Goal: Task Accomplishment & Management: Manage account settings

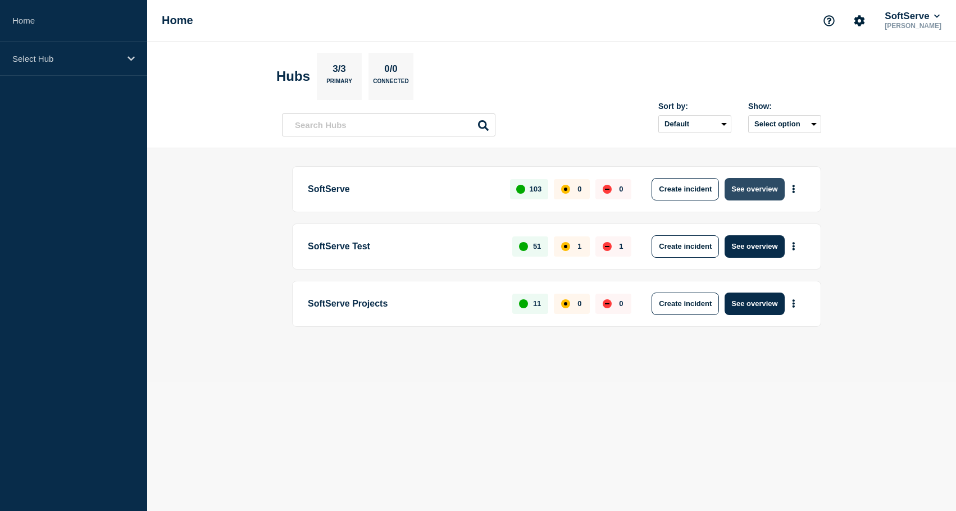
click at [759, 184] on button "See overview" at bounding box center [755, 189] width 60 height 22
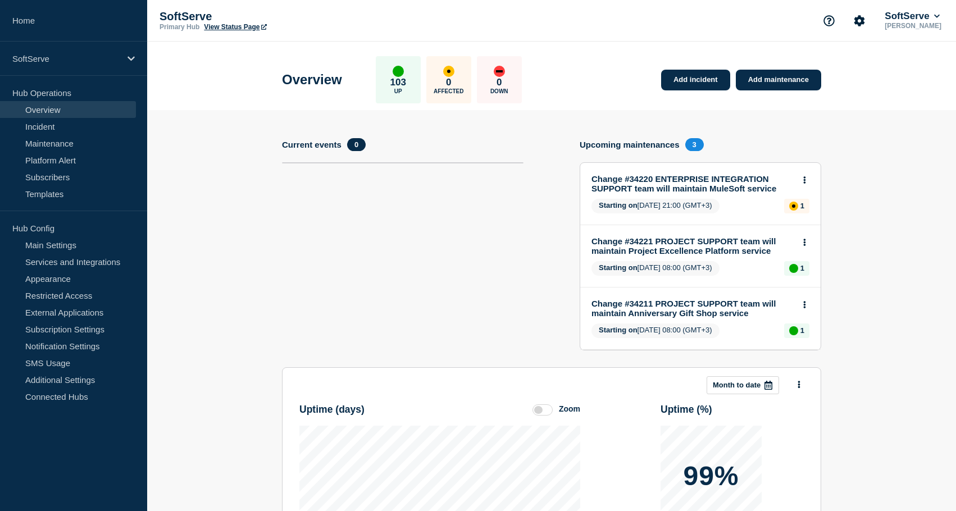
click at [224, 27] on link "View Status Page" at bounding box center [235, 27] width 62 height 8
click at [288, 212] on section "Current events 0" at bounding box center [403, 252] width 242 height 229
click at [221, 230] on section "Add incident Add maintenance Current events 0 Upcoming maintenances 3 Change #3…" at bounding box center [551, 410] width 809 height 601
click at [463, 224] on section "Current events 0" at bounding box center [403, 252] width 242 height 229
click at [53, 263] on link "Services and Integrations" at bounding box center [68, 261] width 136 height 17
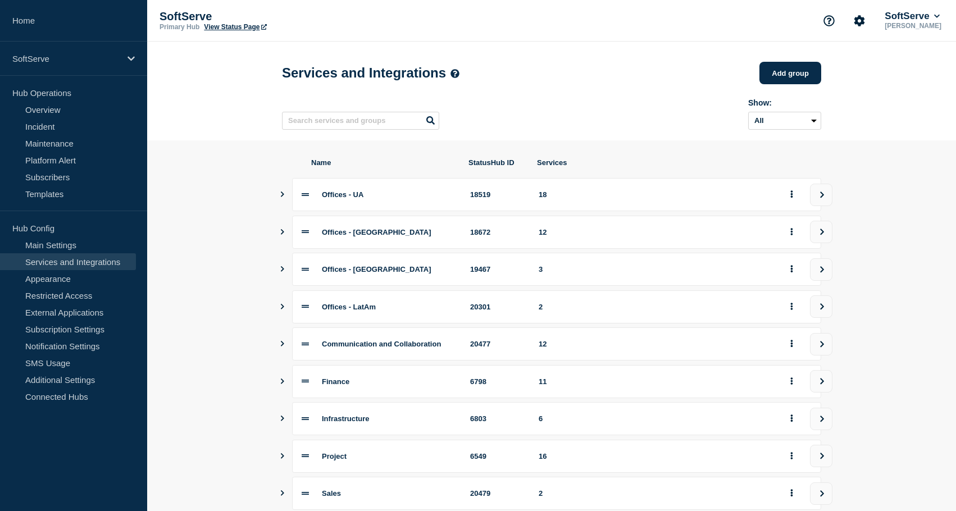
click at [284, 197] on button "Show services" at bounding box center [283, 194] width 6 height 33
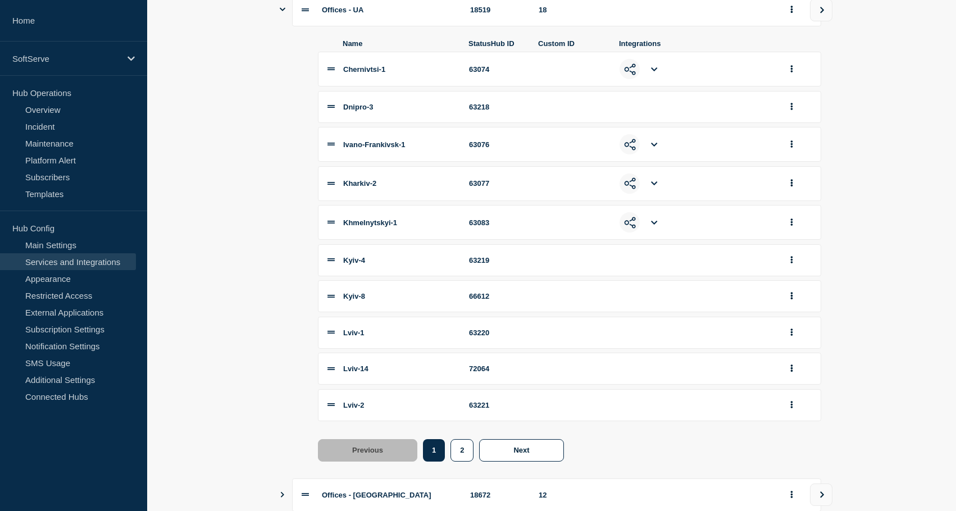
scroll to position [186, 0]
click at [462, 458] on button "2" at bounding box center [461, 449] width 23 height 22
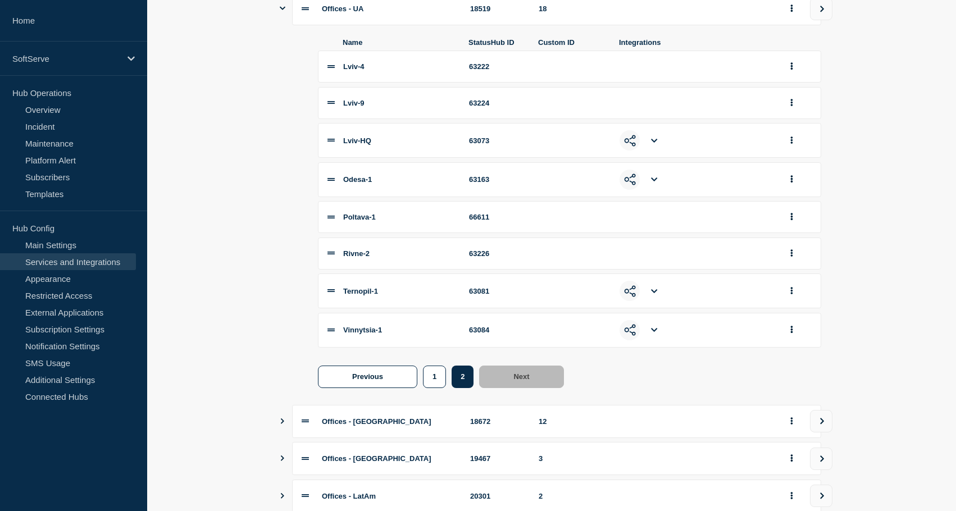
click at [248, 216] on section "Name StatusHub ID Services Offices - UA 18519 18 Name StatusHub ID Custom ID In…" at bounding box center [551, 384] width 809 height 858
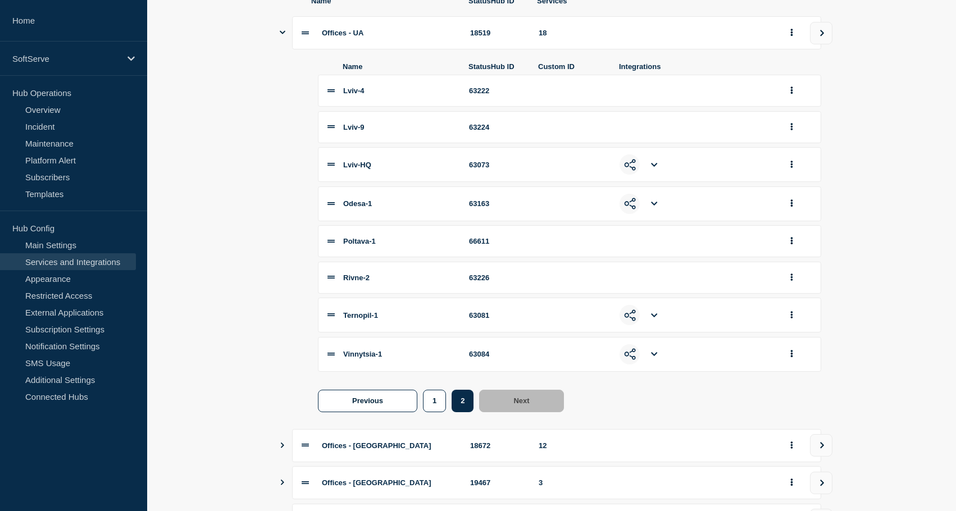
scroll to position [139, 0]
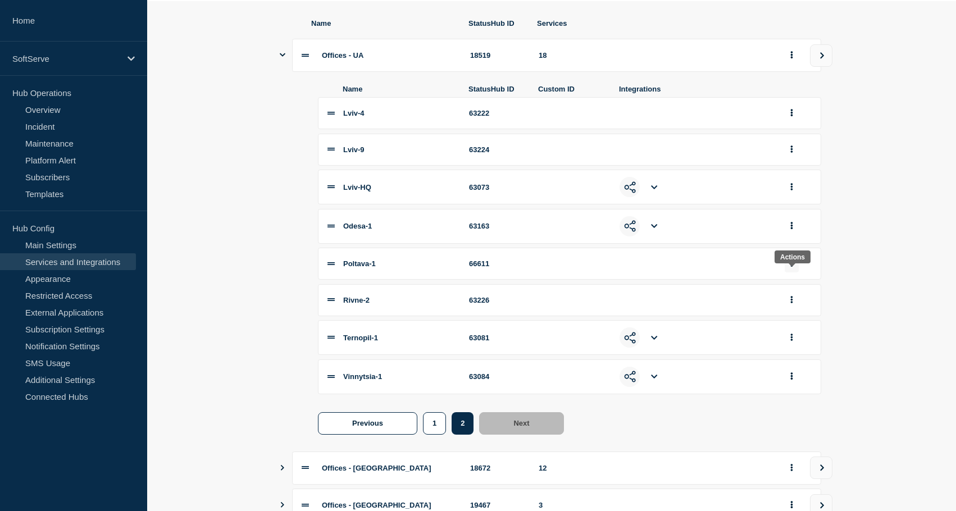
click at [793, 272] on button "group actions" at bounding box center [792, 263] width 14 height 17
click at [799, 312] on button "Delete" at bounding box center [798, 303] width 56 height 17
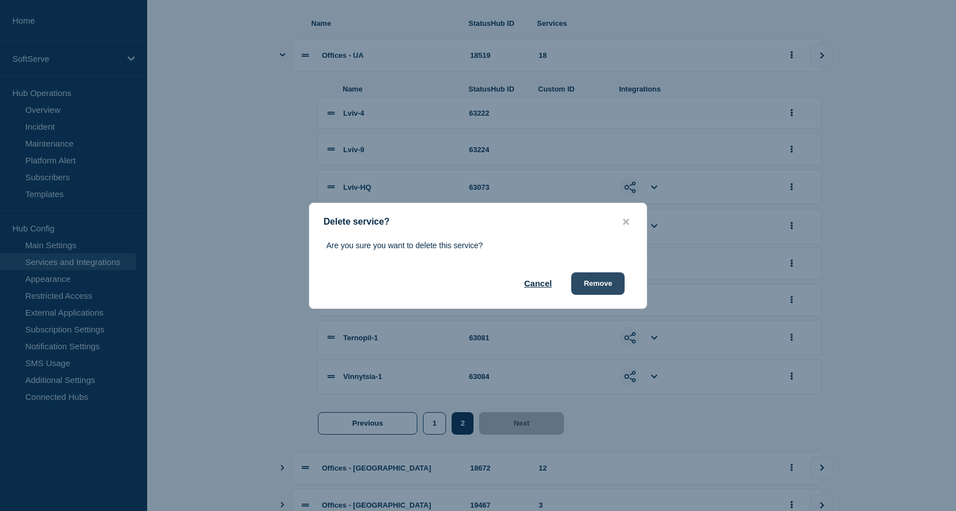
click at [614, 281] on button "Remove" at bounding box center [597, 283] width 53 height 22
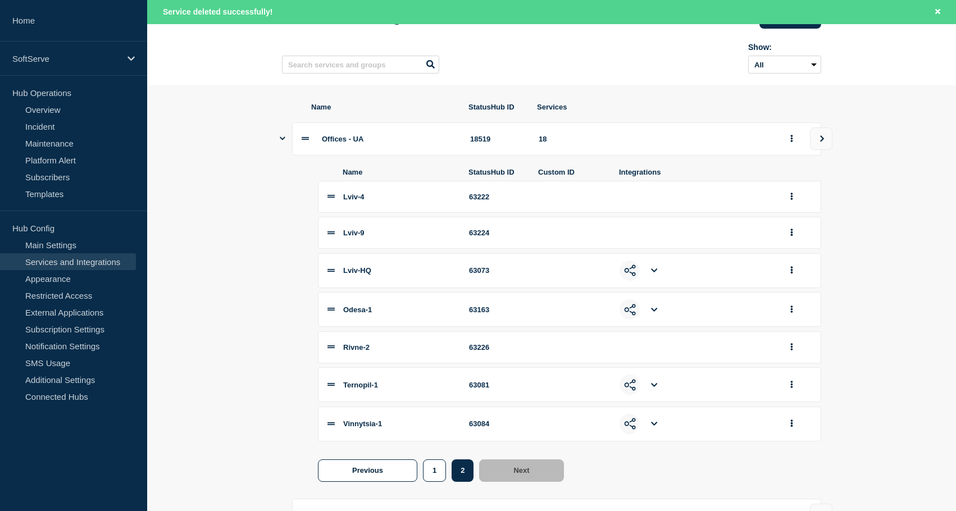
scroll to position [0, 0]
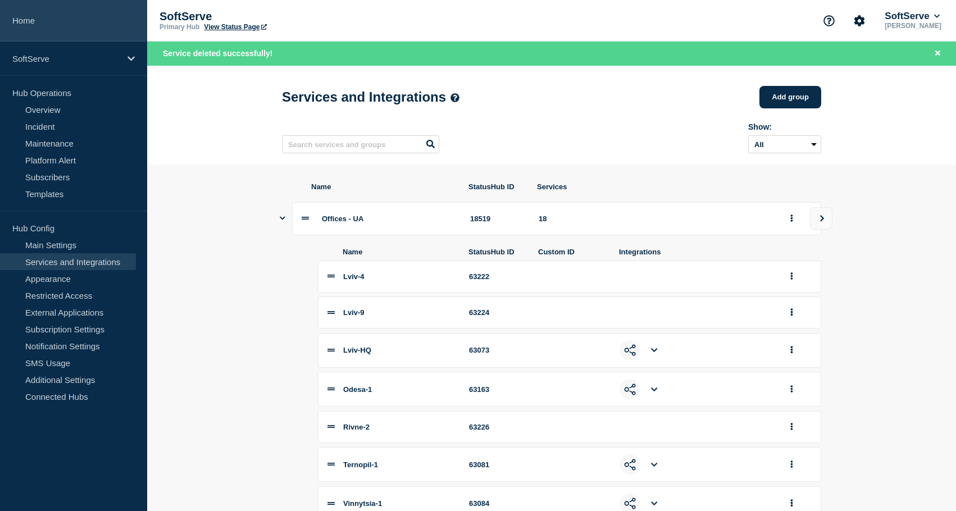
click at [40, 26] on link "Home" at bounding box center [73, 21] width 147 height 42
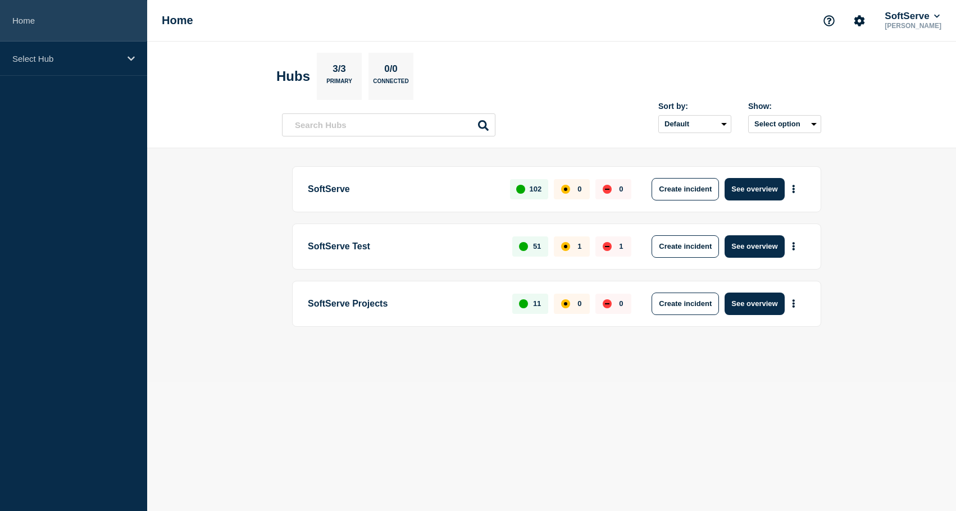
click at [25, 19] on link "Home" at bounding box center [73, 21] width 147 height 42
